Goal: Information Seeking & Learning: Find specific fact

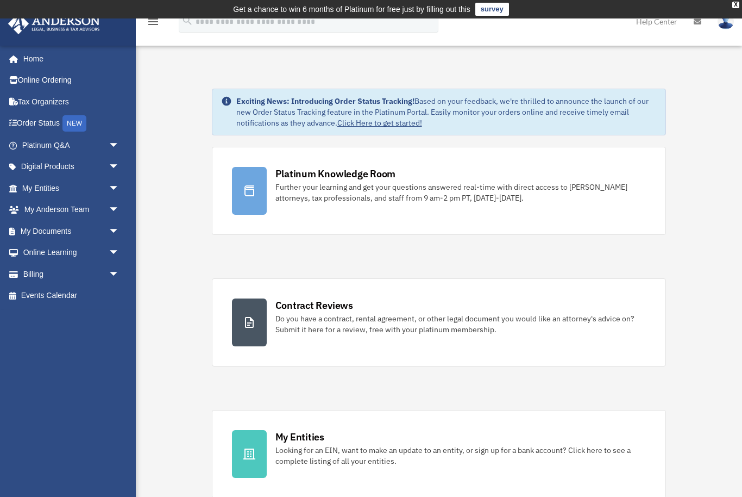
scroll to position [16, 0]
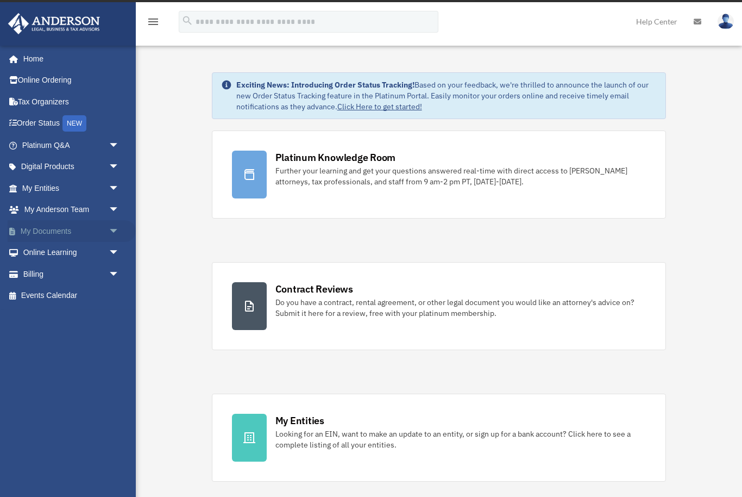
click at [113, 227] on span "arrow_drop_down" at bounding box center [120, 231] width 22 height 22
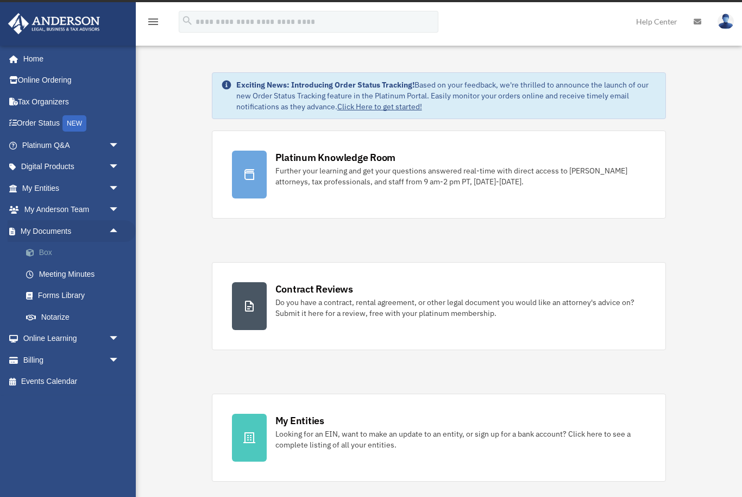
click at [45, 253] on link "Box" at bounding box center [75, 253] width 121 height 22
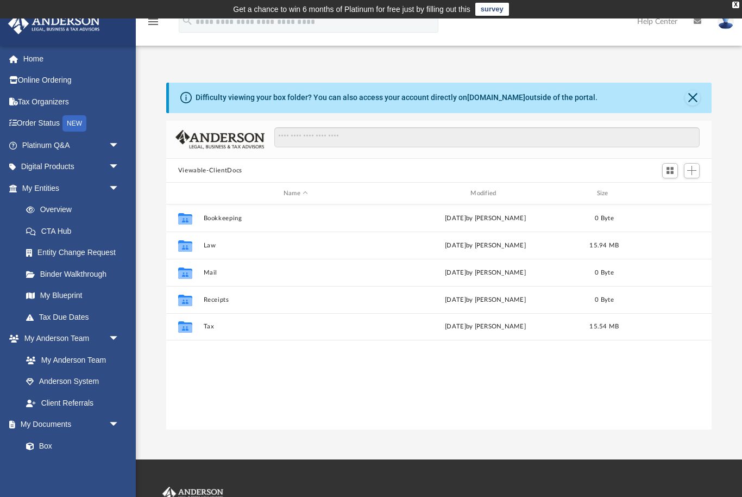
scroll to position [247, 546]
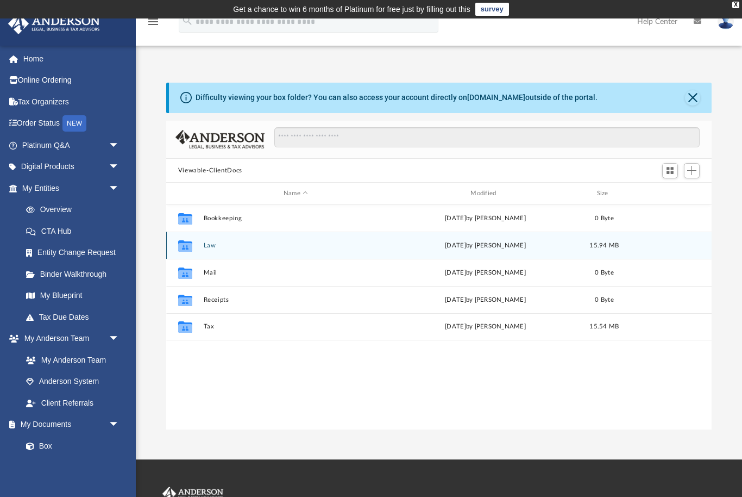
click at [328, 253] on div "Collaborated Folder Law Mon Sep 22 2025 by Nikki Llagas 15.94 MB" at bounding box center [439, 244] width 546 height 27
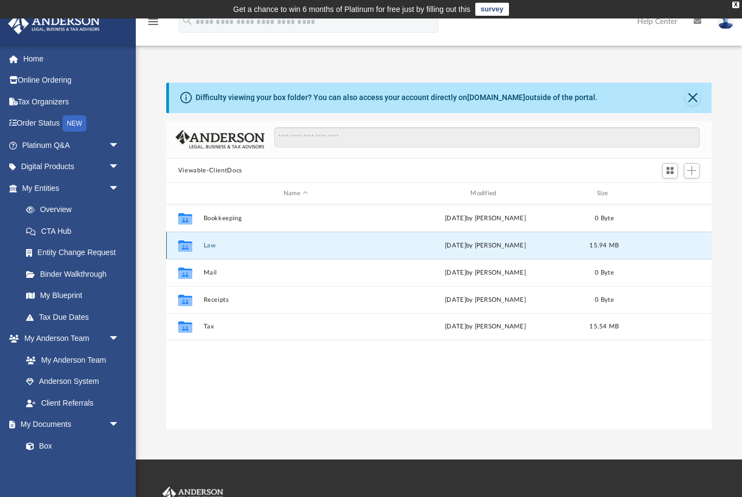
click at [328, 253] on div "Collaborated Folder Law Mon Sep 22 2025 by Nikki Llagas 15.94 MB" at bounding box center [439, 244] width 546 height 27
click at [247, 243] on button "Law" at bounding box center [295, 245] width 185 height 7
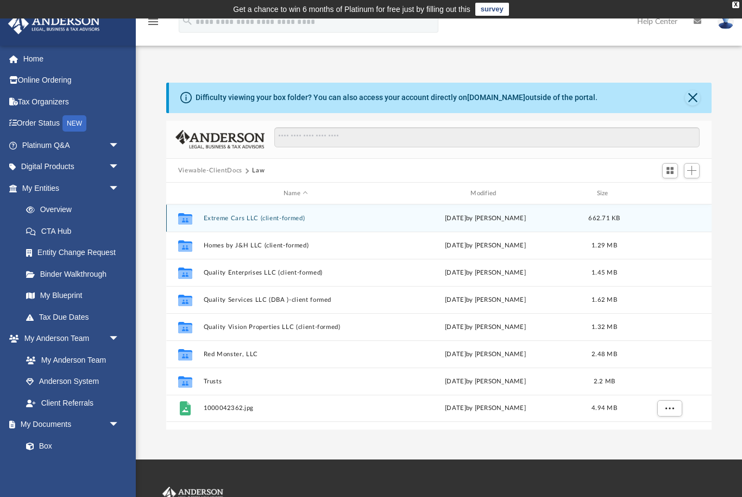
click at [245, 217] on button "Extreme Cars LLC (client-formed)" at bounding box center [295, 218] width 185 height 7
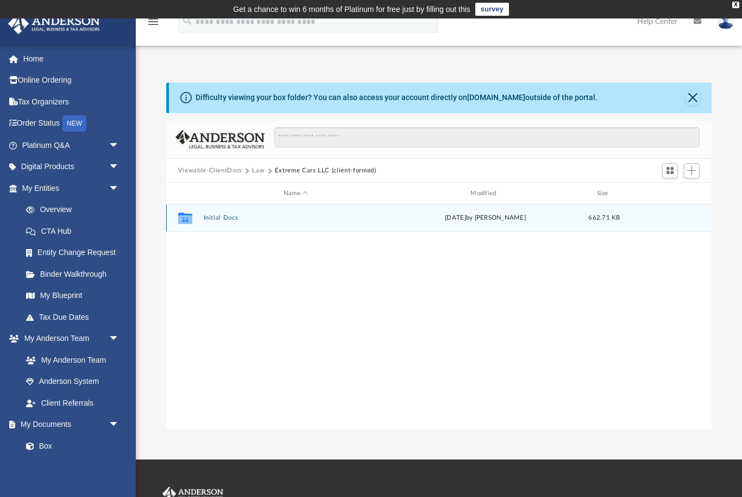
click at [231, 218] on button "Initial Docs" at bounding box center [295, 218] width 185 height 7
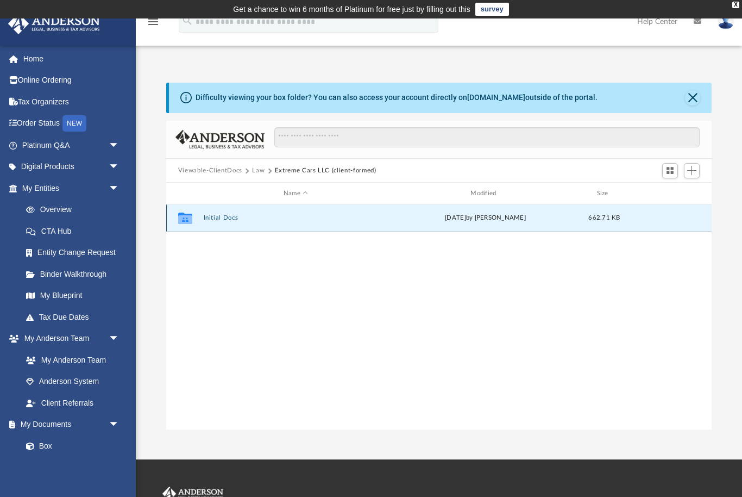
click at [231, 218] on button "Initial Docs" at bounding box center [295, 218] width 185 height 7
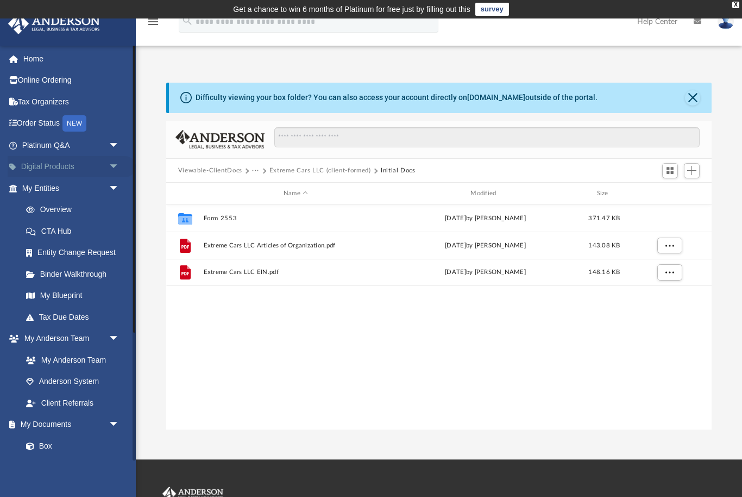
click at [112, 164] on span "arrow_drop_down" at bounding box center [120, 167] width 22 height 22
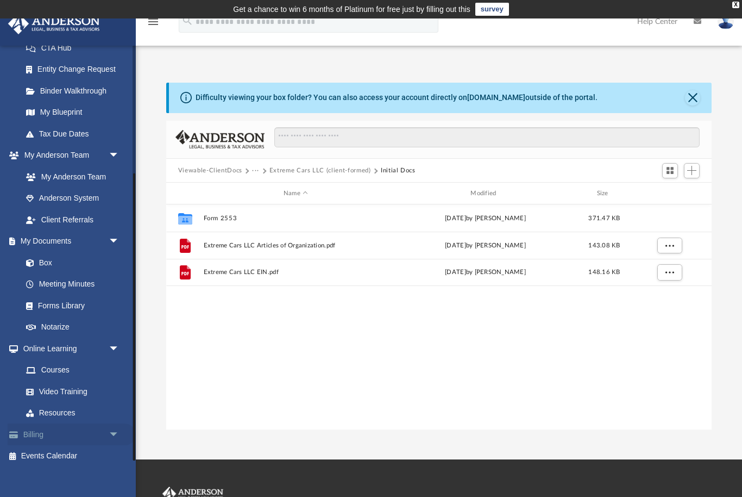
scroll to position [303, 0]
click at [117, 424] on span "arrow_drop_down" at bounding box center [120, 435] width 22 height 22
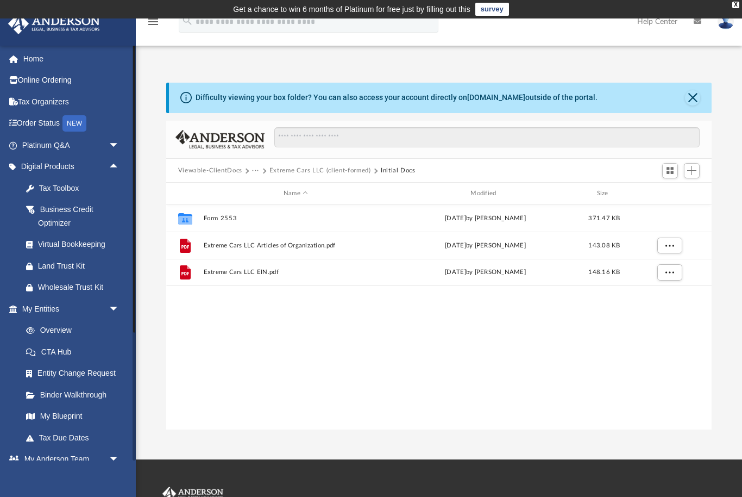
scroll to position [0, 0]
click at [112, 142] on span "arrow_drop_down" at bounding box center [120, 145] width 22 height 22
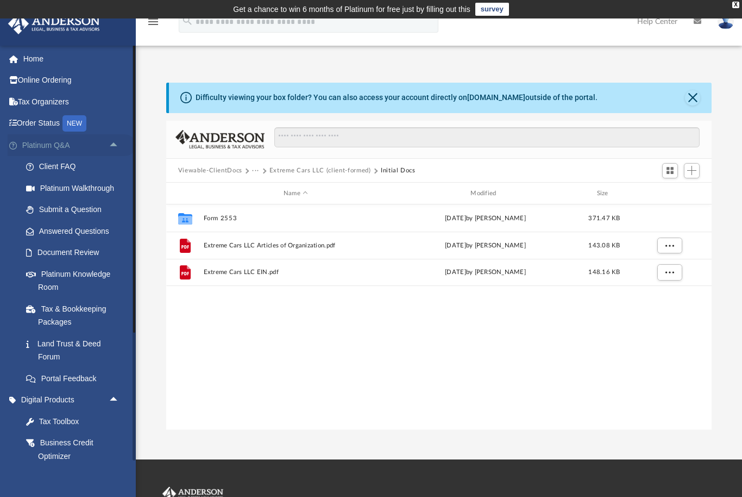
click at [115, 145] on span "arrow_drop_up" at bounding box center [120, 145] width 22 height 22
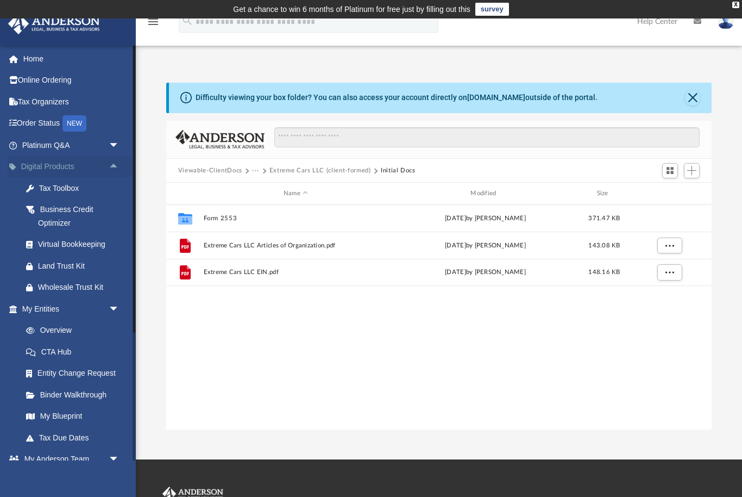
click at [118, 162] on span "arrow_drop_up" at bounding box center [120, 167] width 22 height 22
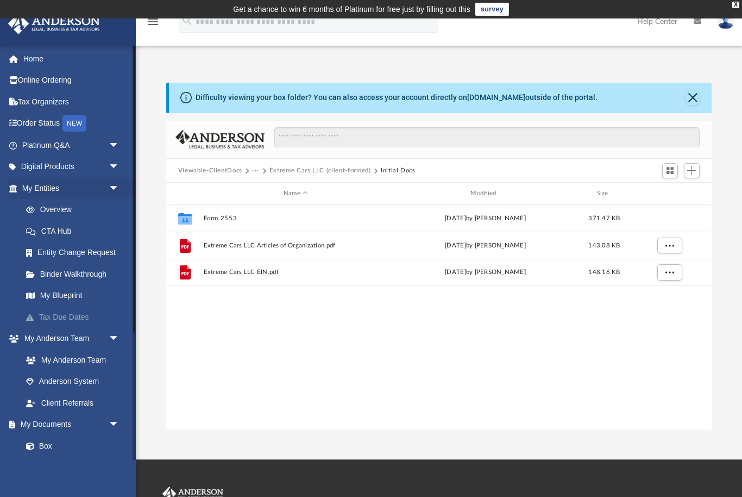
click at [80, 311] on link "Tax Due Dates" at bounding box center [75, 317] width 121 height 22
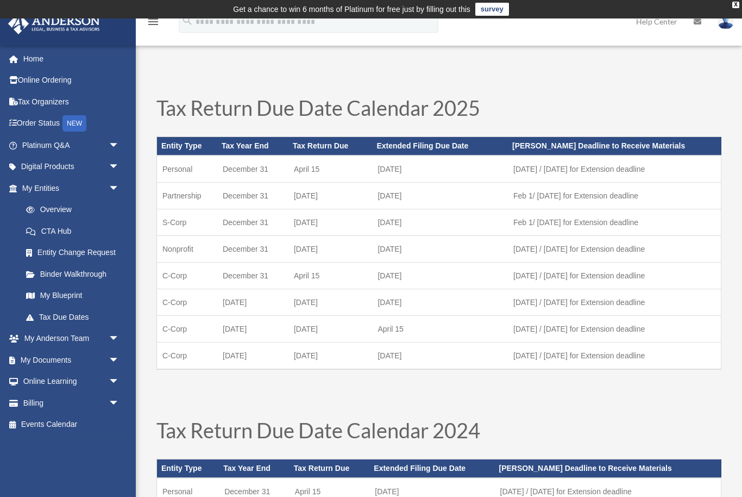
click at [526, 327] on td "[DATE] / [DATE] for Extension deadline" at bounding box center [614, 329] width 213 height 27
